Goal: Transaction & Acquisition: Download file/media

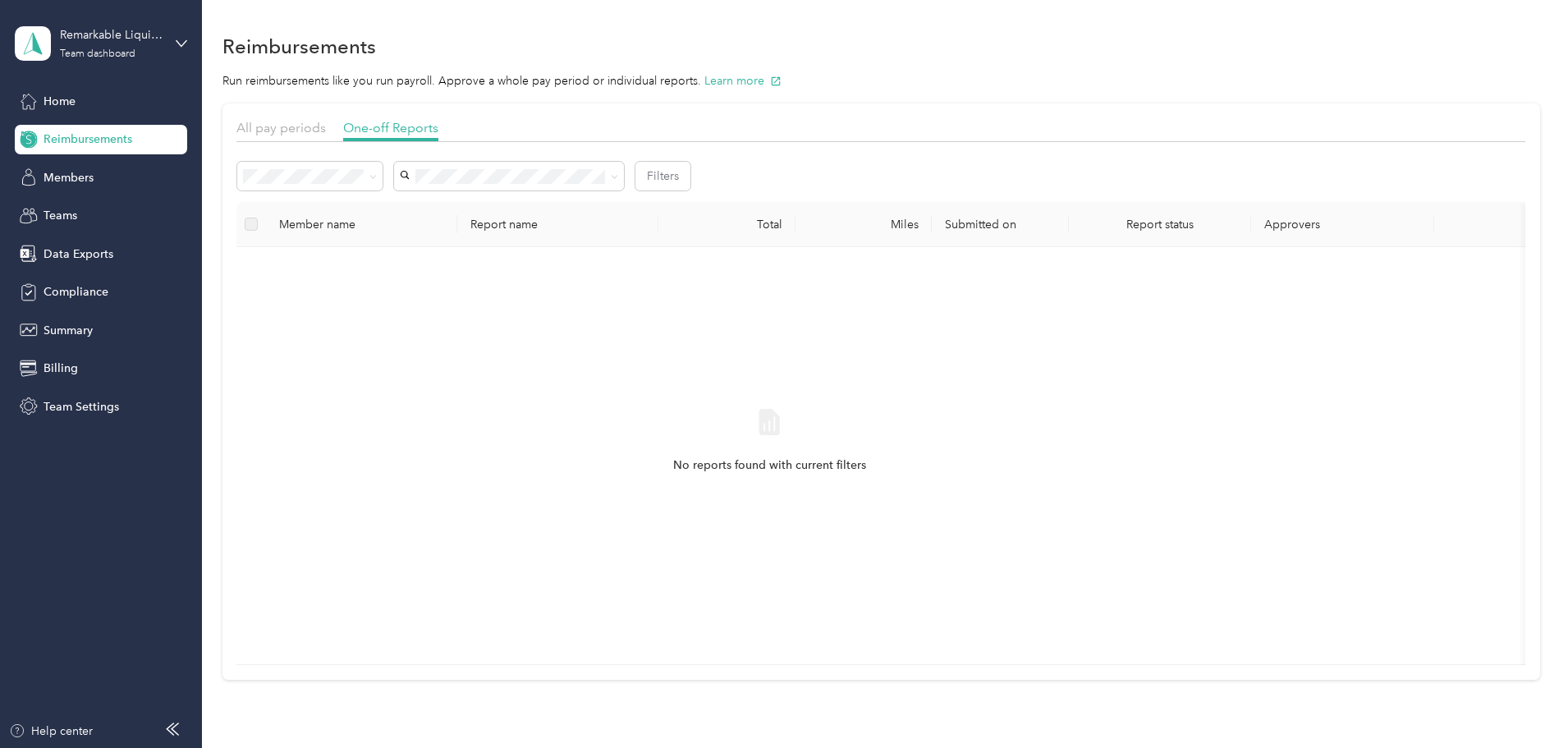
click at [265, 232] on div "All pay periods One-off Reports Filters Member name Report name Total Miles Sub…" at bounding box center [882, 392] width 1318 height 577
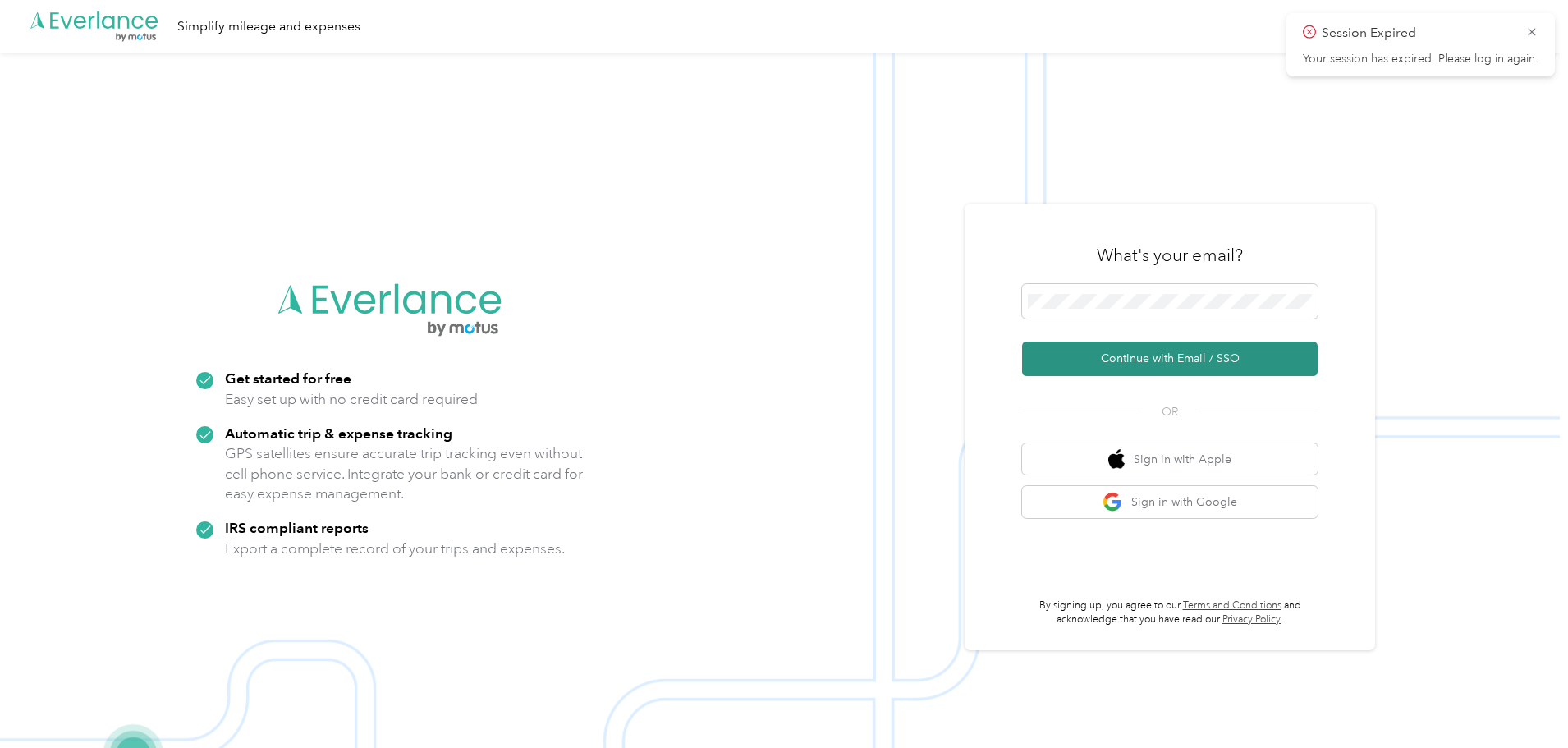
click at [1167, 357] on button "Continue with Email / SSO" at bounding box center [1170, 358] width 296 height 34
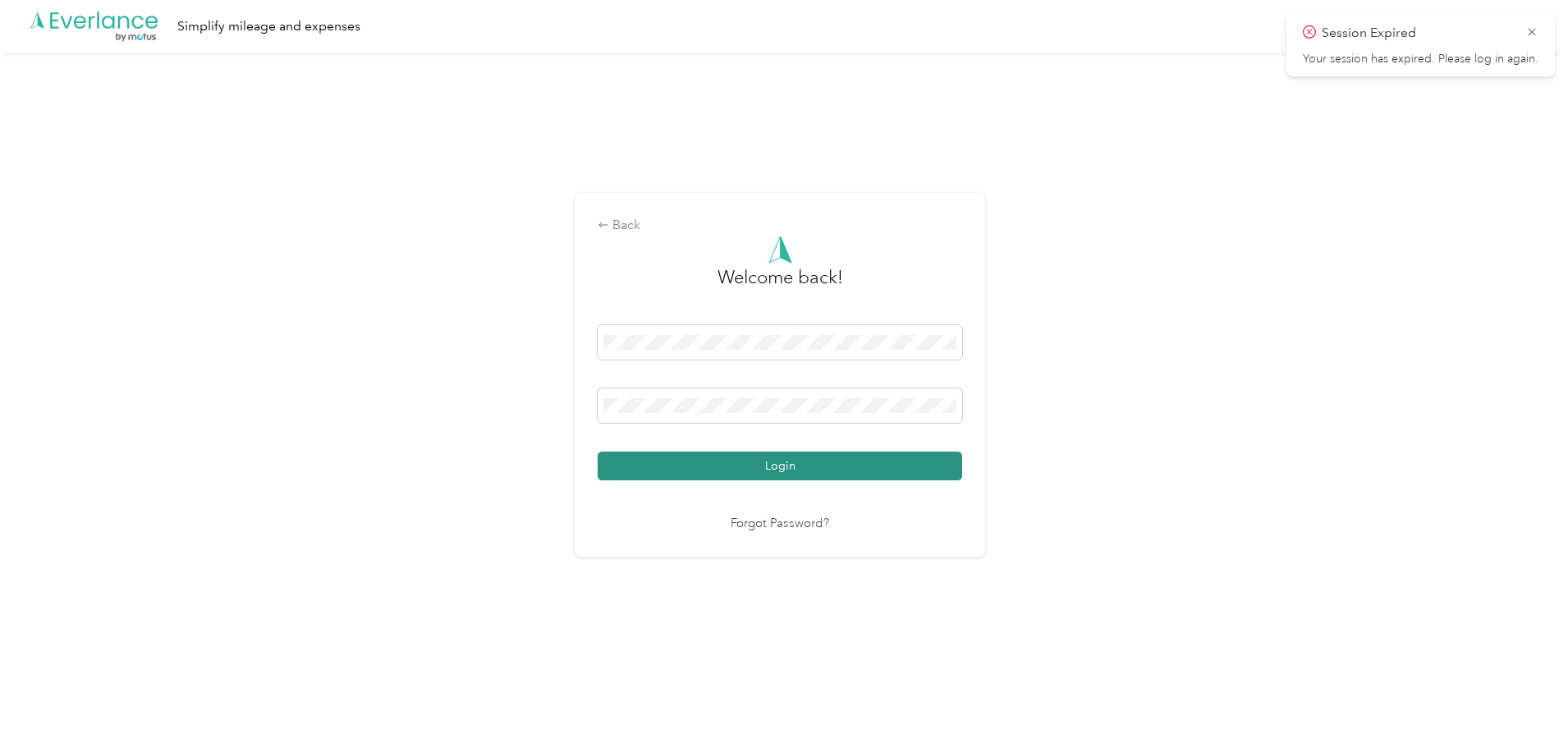
click at [779, 464] on button "Login" at bounding box center [780, 467] width 364 height 29
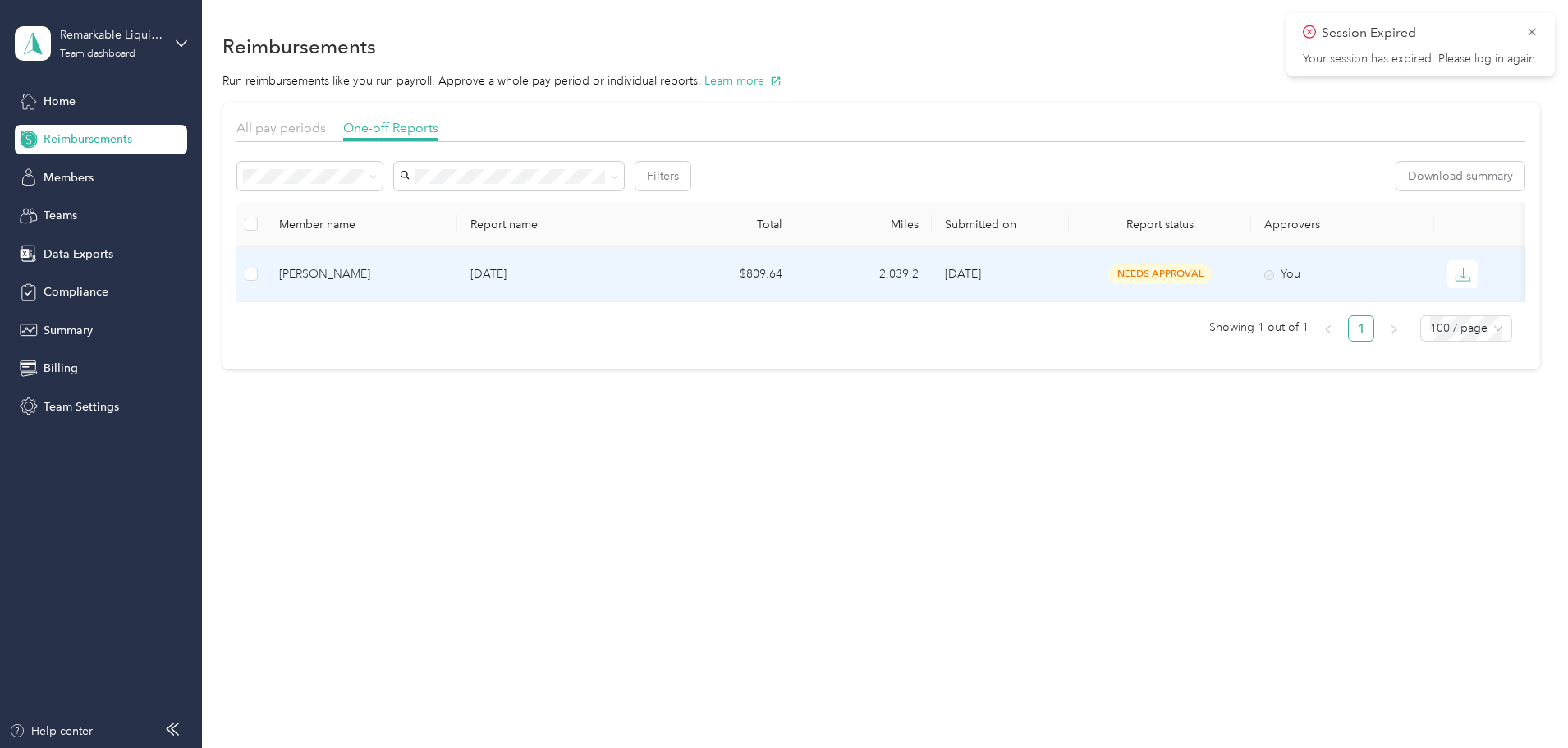
click at [981, 278] on span "10/3/2025" at bounding box center [963, 274] width 36 height 14
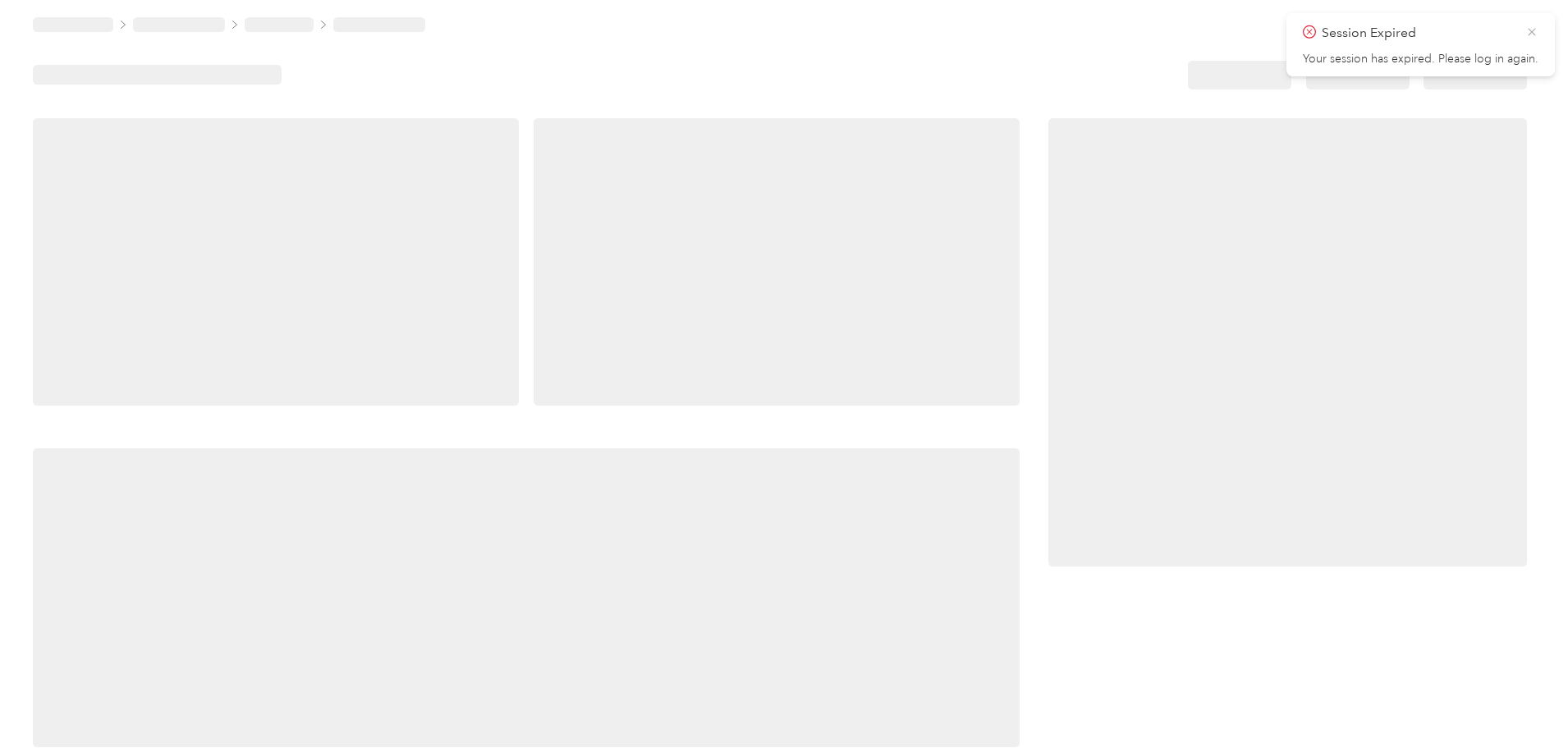
click at [1531, 30] on icon at bounding box center [1531, 31] width 13 height 15
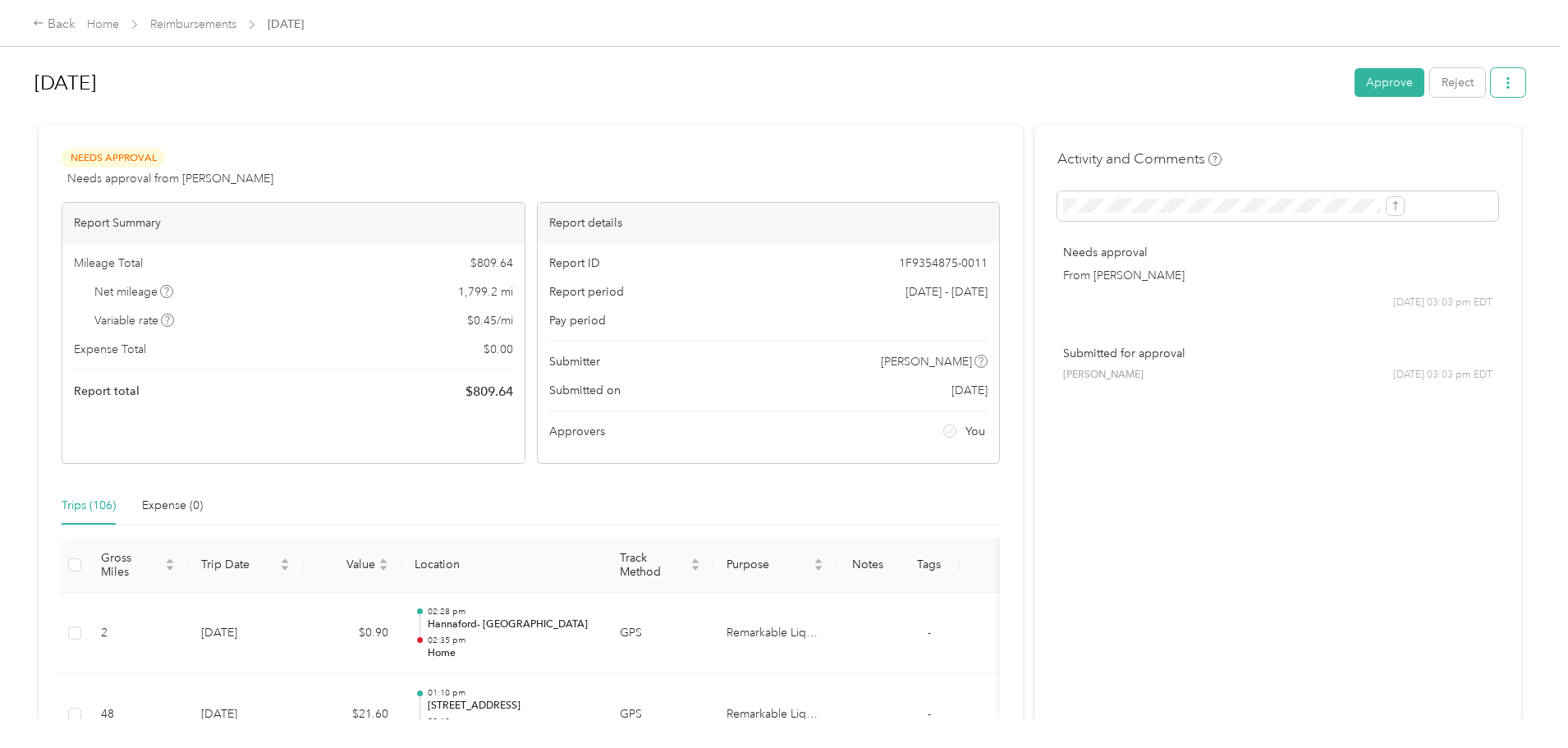
click at [1502, 81] on icon "button" at bounding box center [1508, 83] width 12 height 12
click at [1312, 139] on span "Download" at bounding box center [1327, 143] width 55 height 18
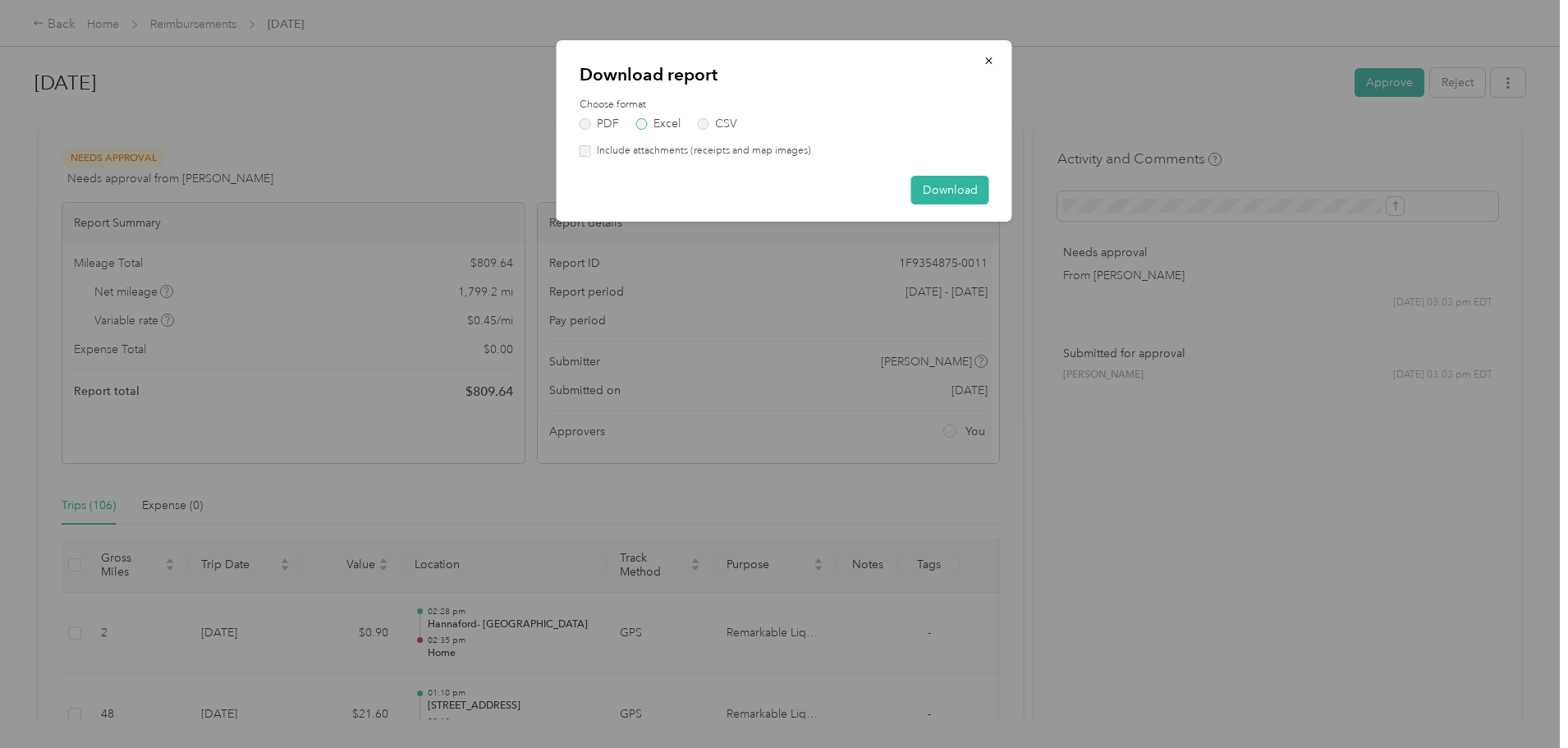
click at [641, 122] on label "Excel" at bounding box center [659, 124] width 45 height 12
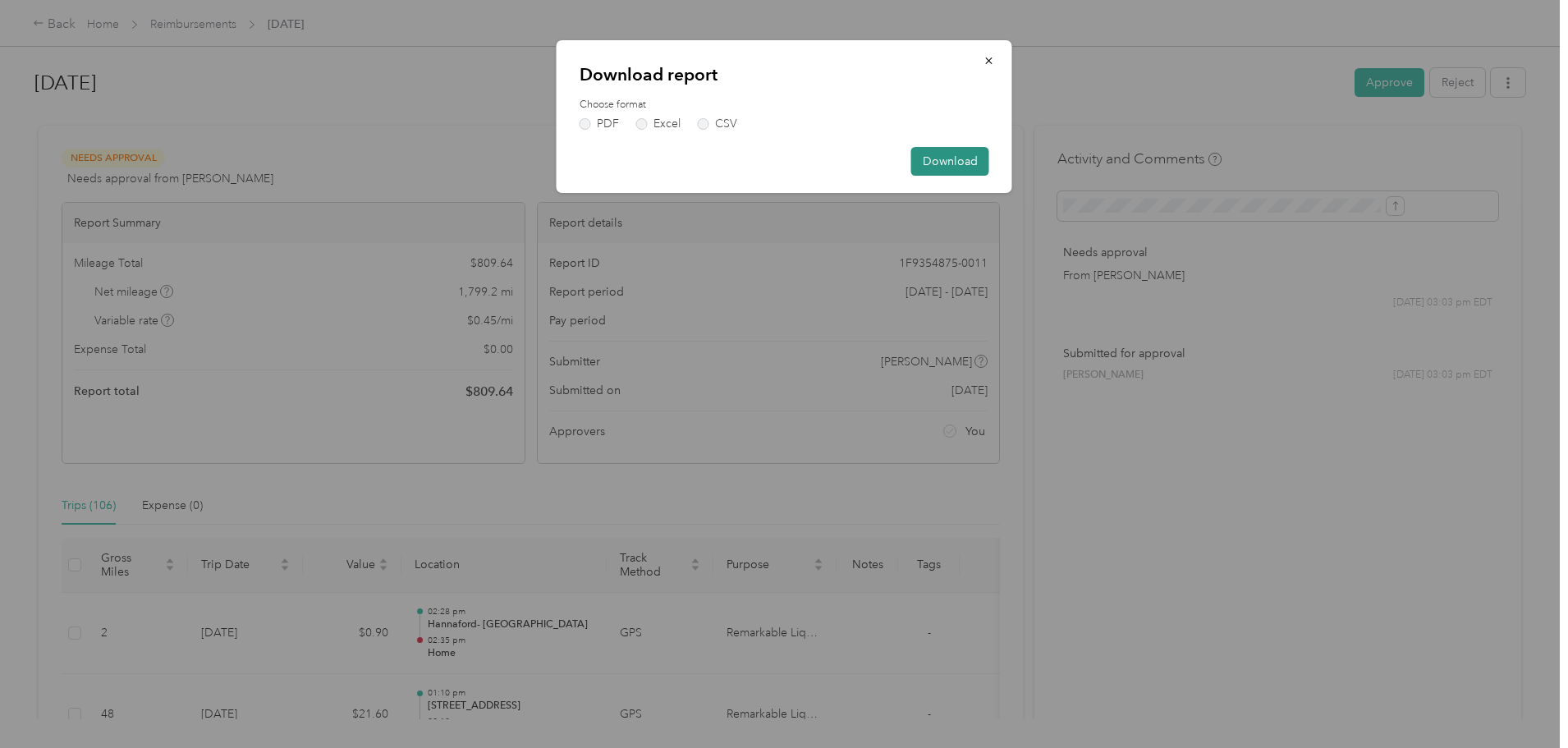
click at [940, 161] on button "Download" at bounding box center [950, 162] width 78 height 29
